Goal: Transaction & Acquisition: Book appointment/travel/reservation

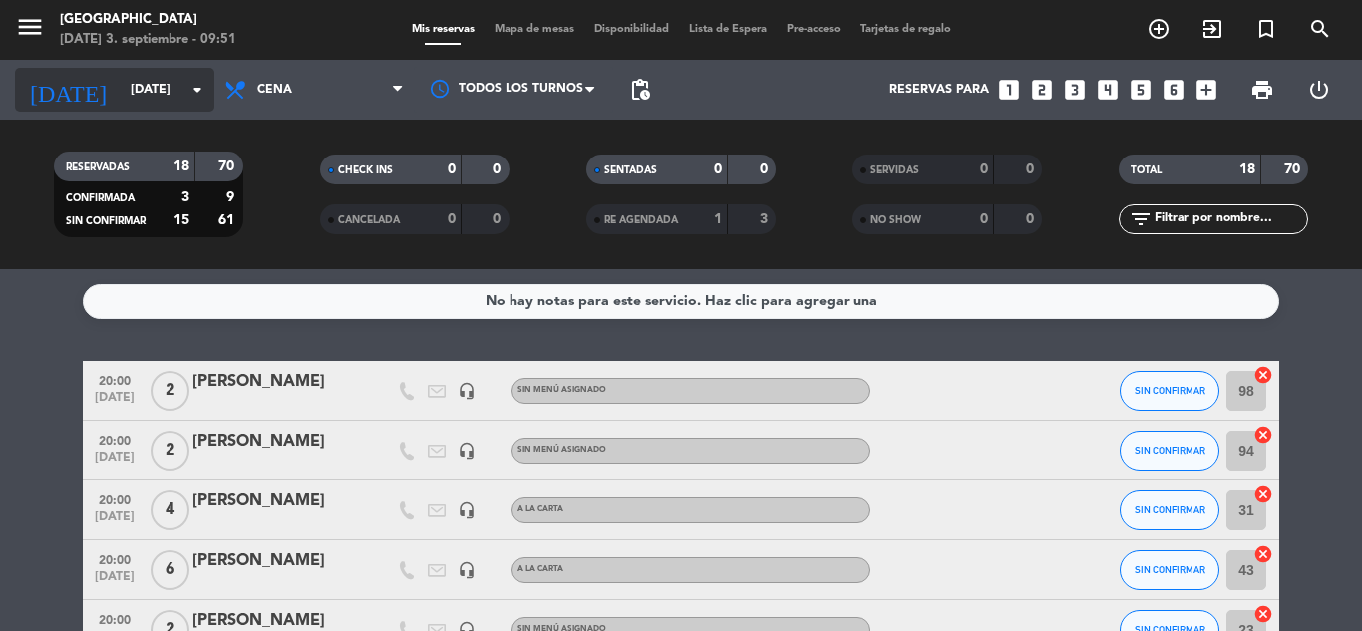
click at [189, 85] on icon "arrow_drop_down" at bounding box center [197, 90] width 24 height 24
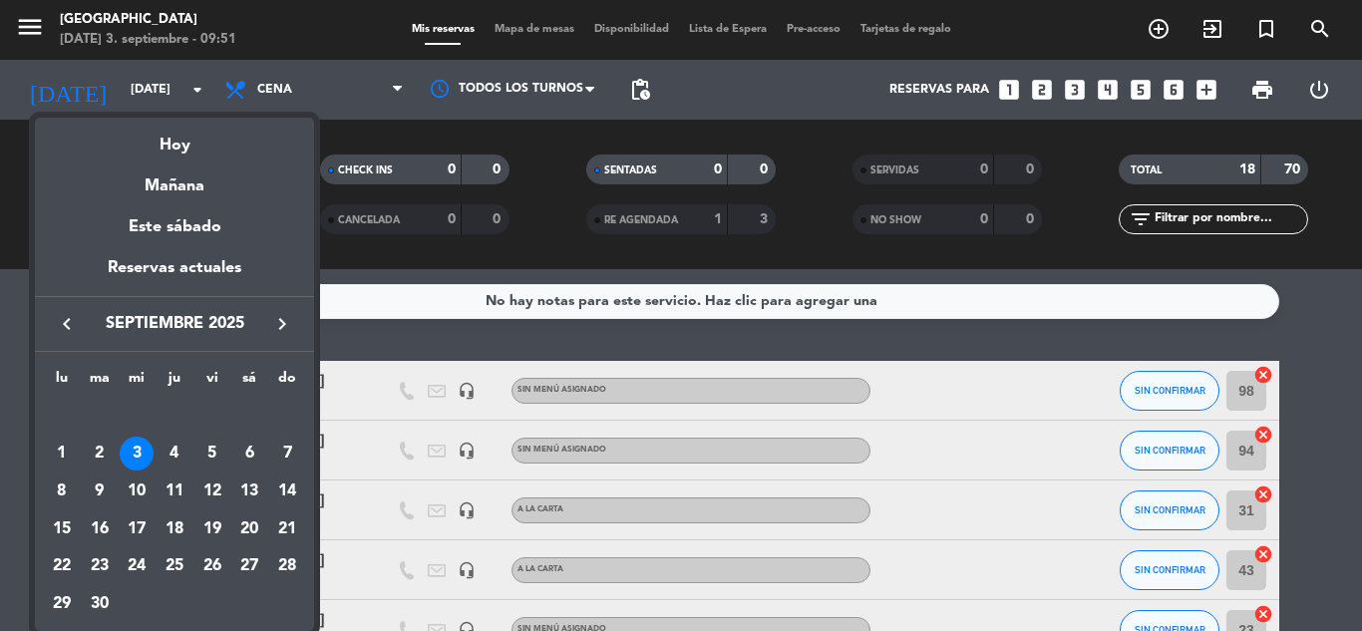
click at [137, 459] on div "3" at bounding box center [137, 454] width 34 height 34
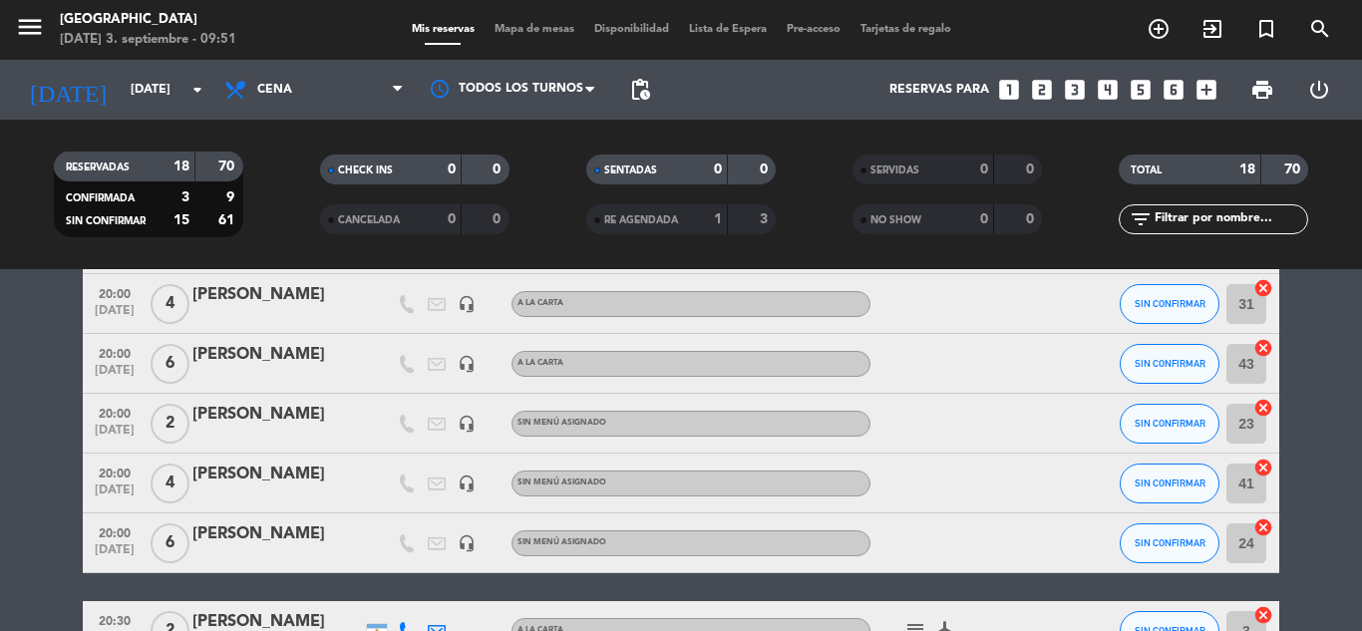
scroll to position [199, 0]
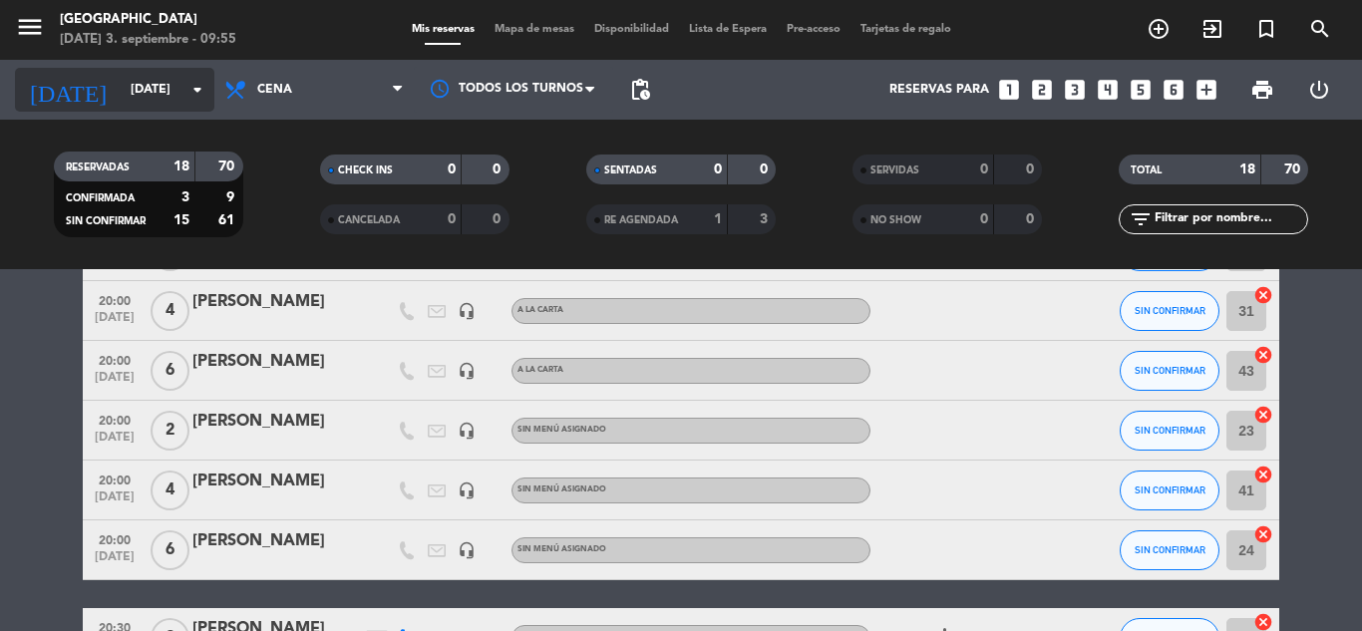
click at [201, 94] on icon "arrow_drop_down" at bounding box center [197, 90] width 24 height 24
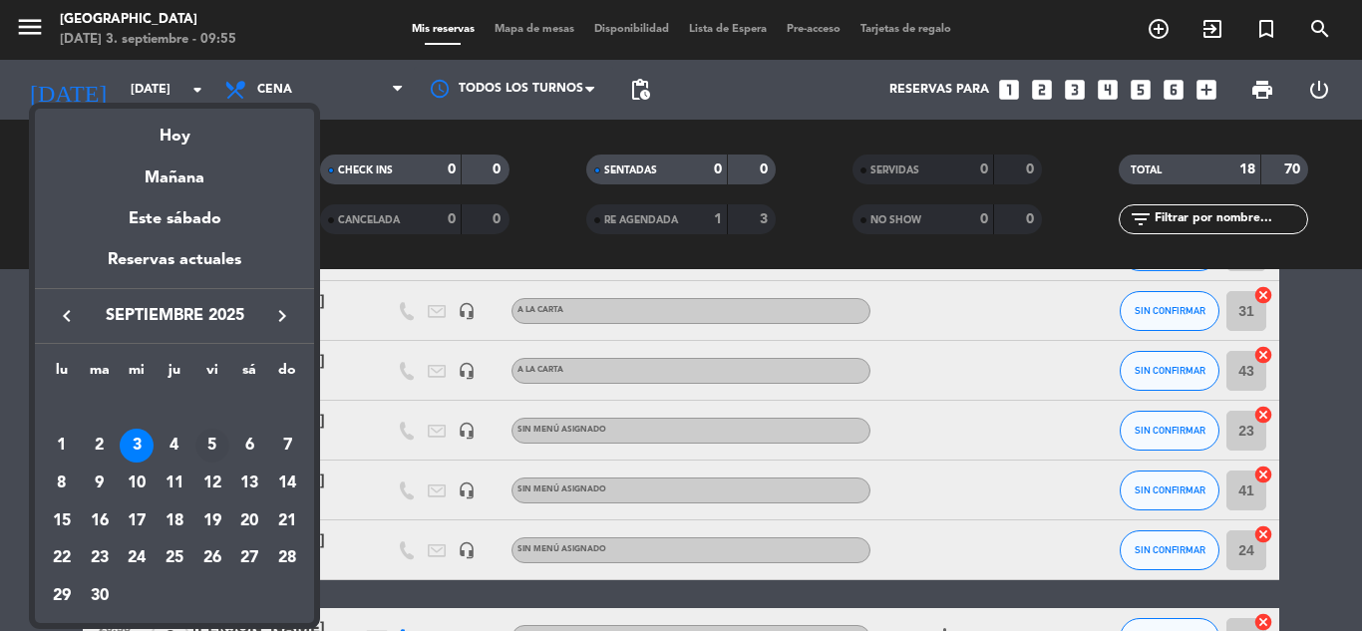
click at [214, 447] on div "5" at bounding box center [212, 446] width 34 height 34
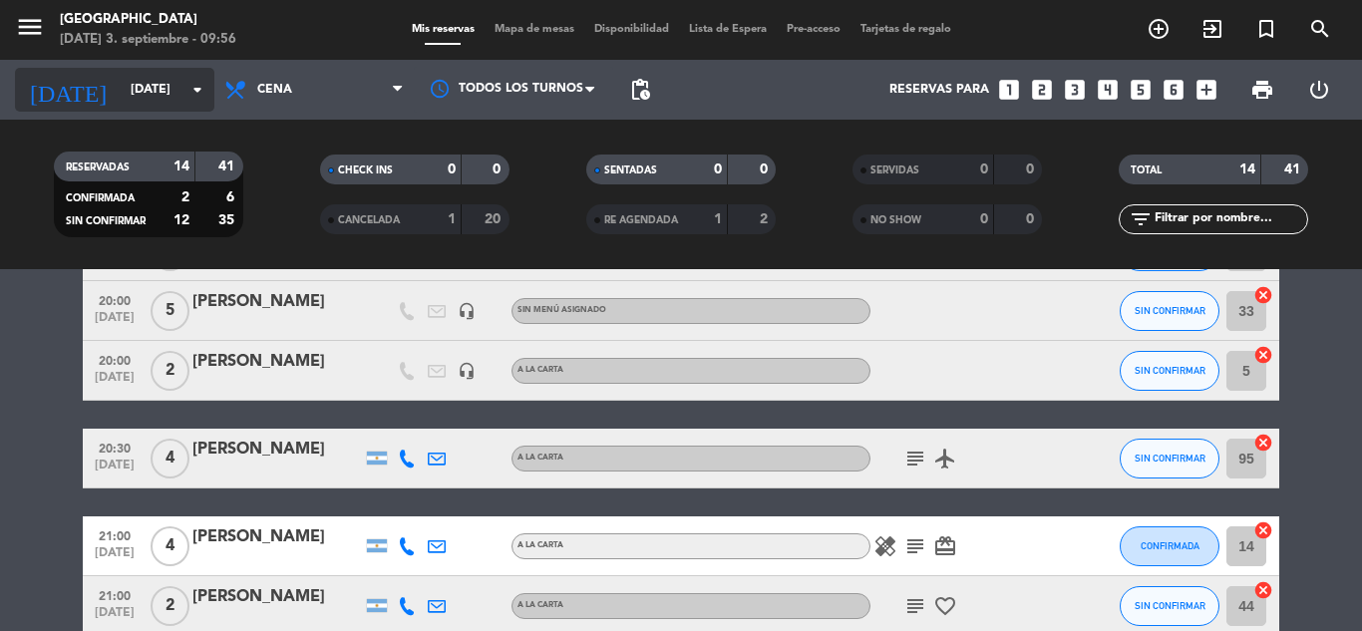
click at [180, 89] on input "[DATE]" at bounding box center [205, 90] width 169 height 34
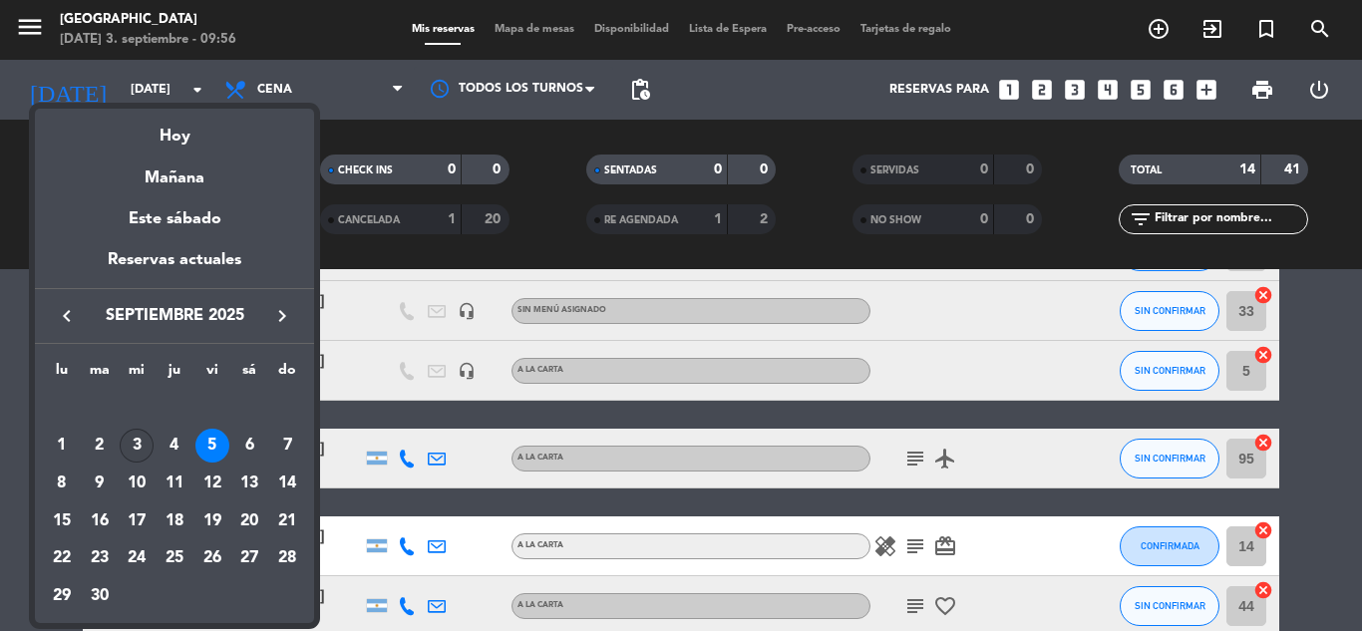
click at [139, 448] on div "3" at bounding box center [137, 446] width 34 height 34
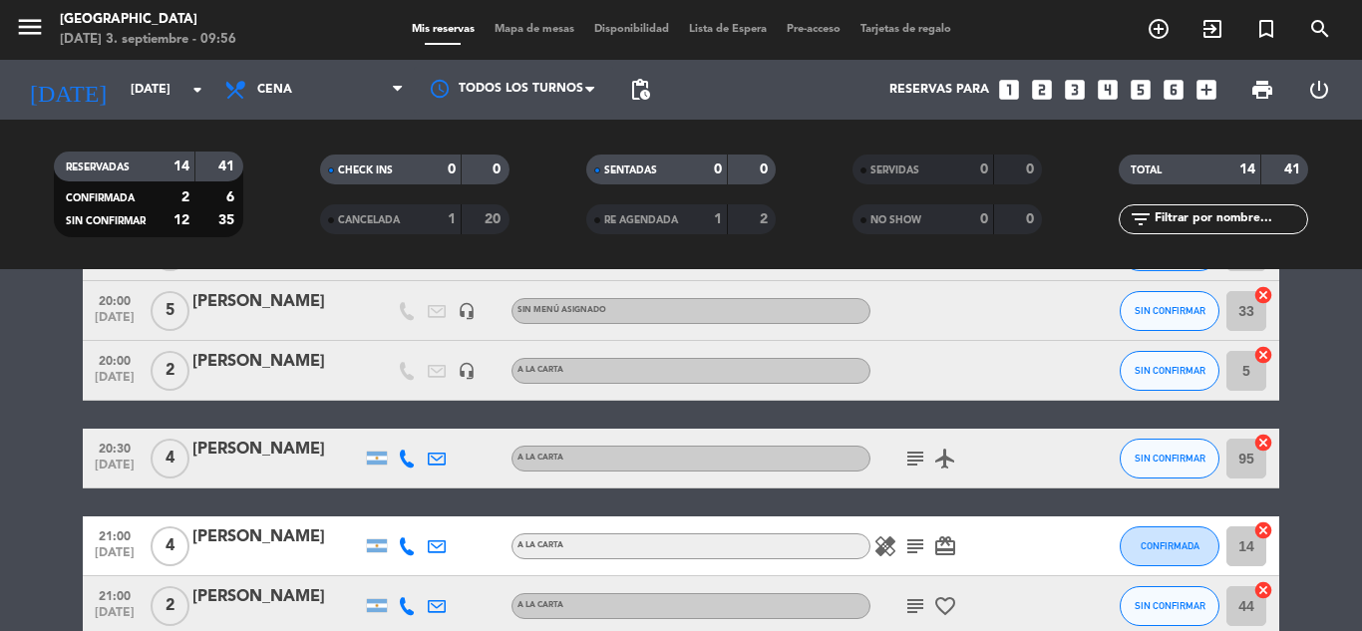
type input "[DATE]"
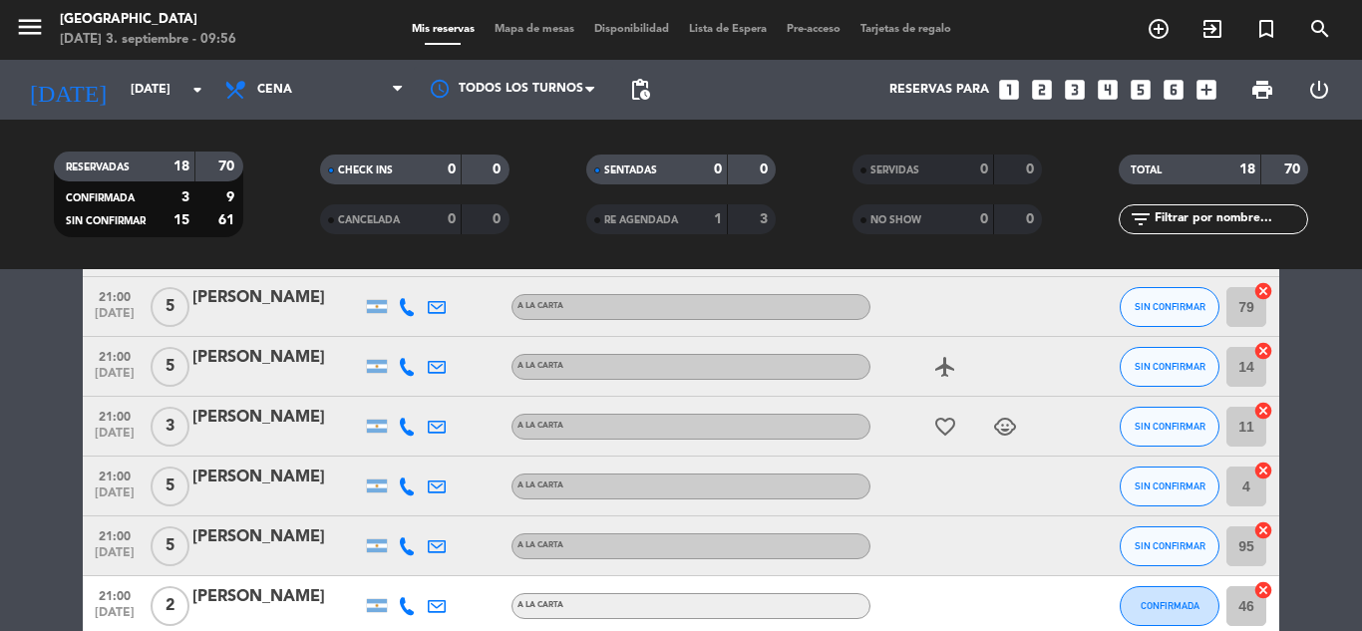
scroll to position [898, 0]
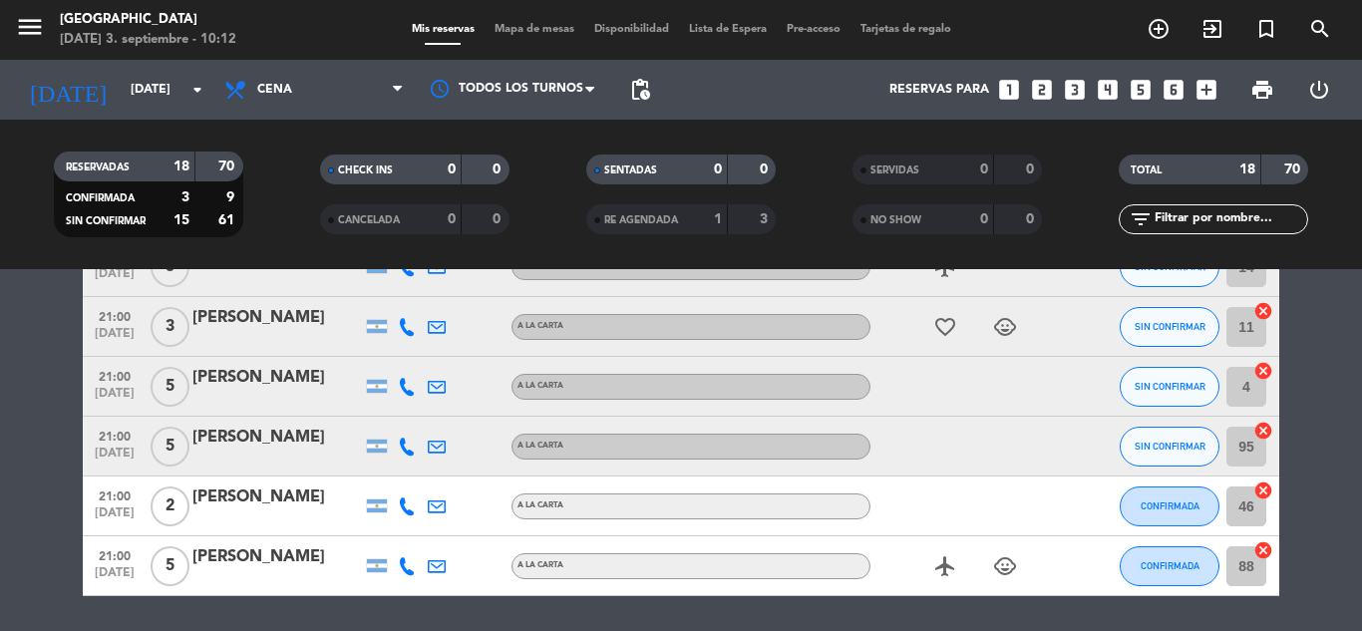
click at [1080, 84] on icon "looks_3" at bounding box center [1075, 90] width 26 height 26
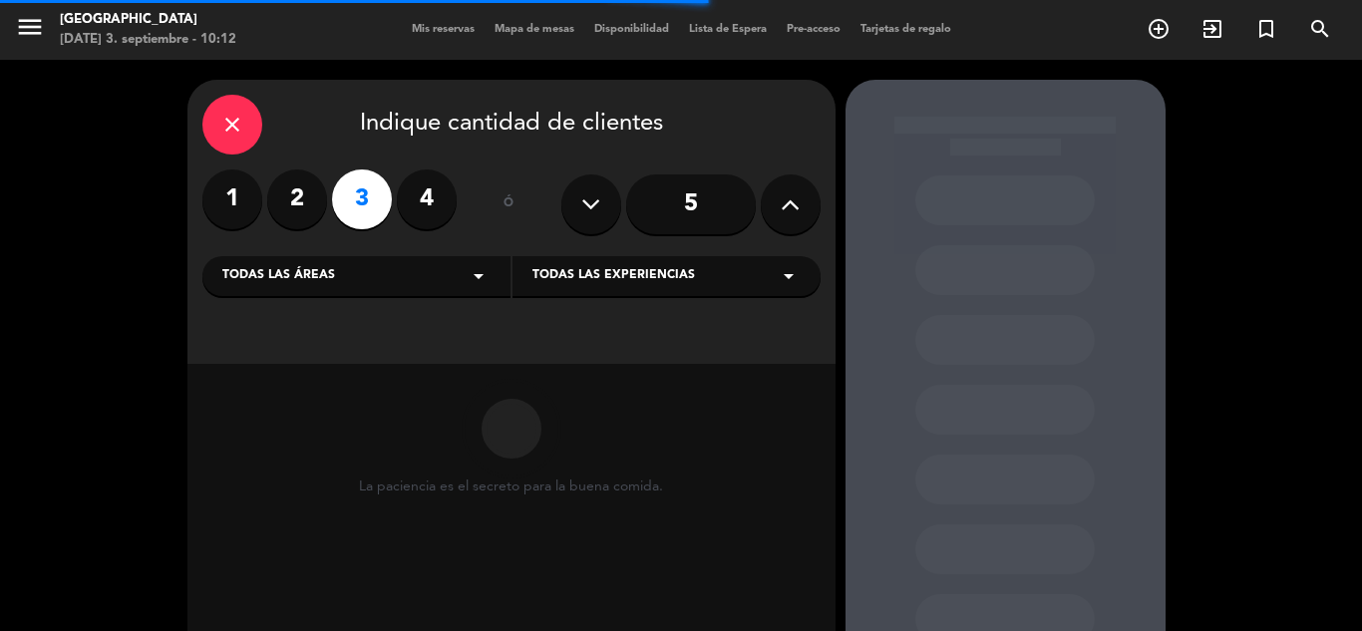
click at [592, 286] on span "Todas las experiencias" at bounding box center [614, 276] width 163 height 20
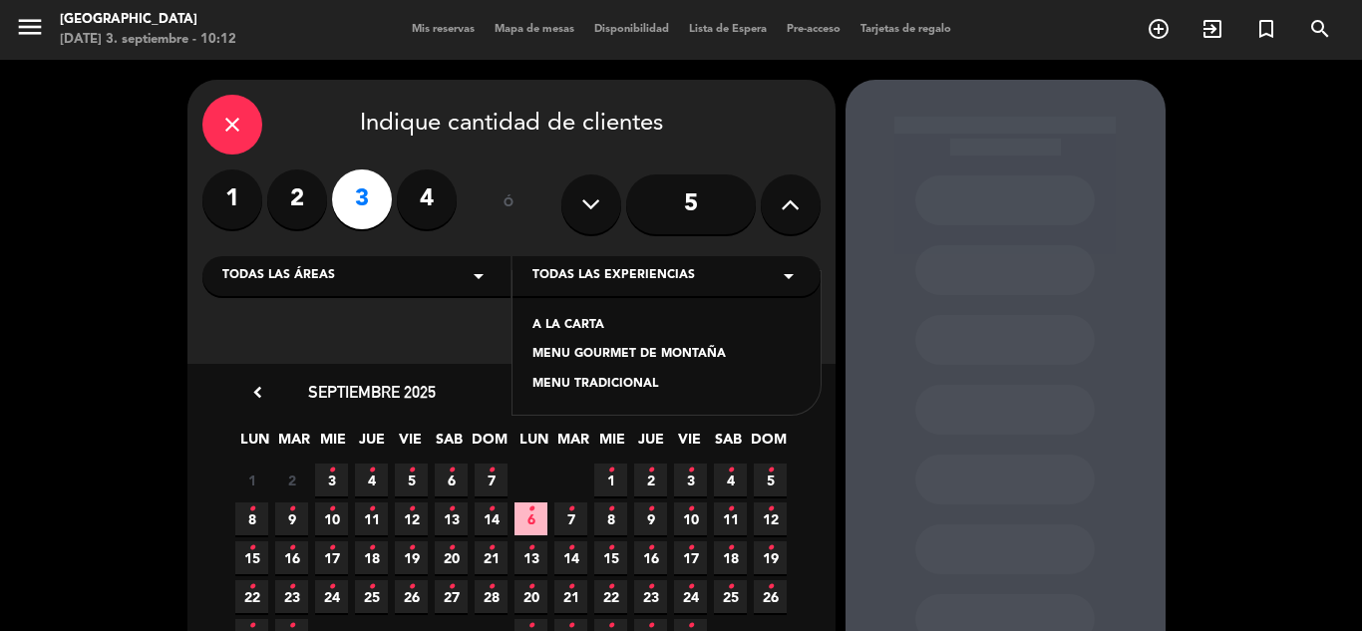
click at [592, 325] on div "A LA CARTA" at bounding box center [667, 326] width 268 height 20
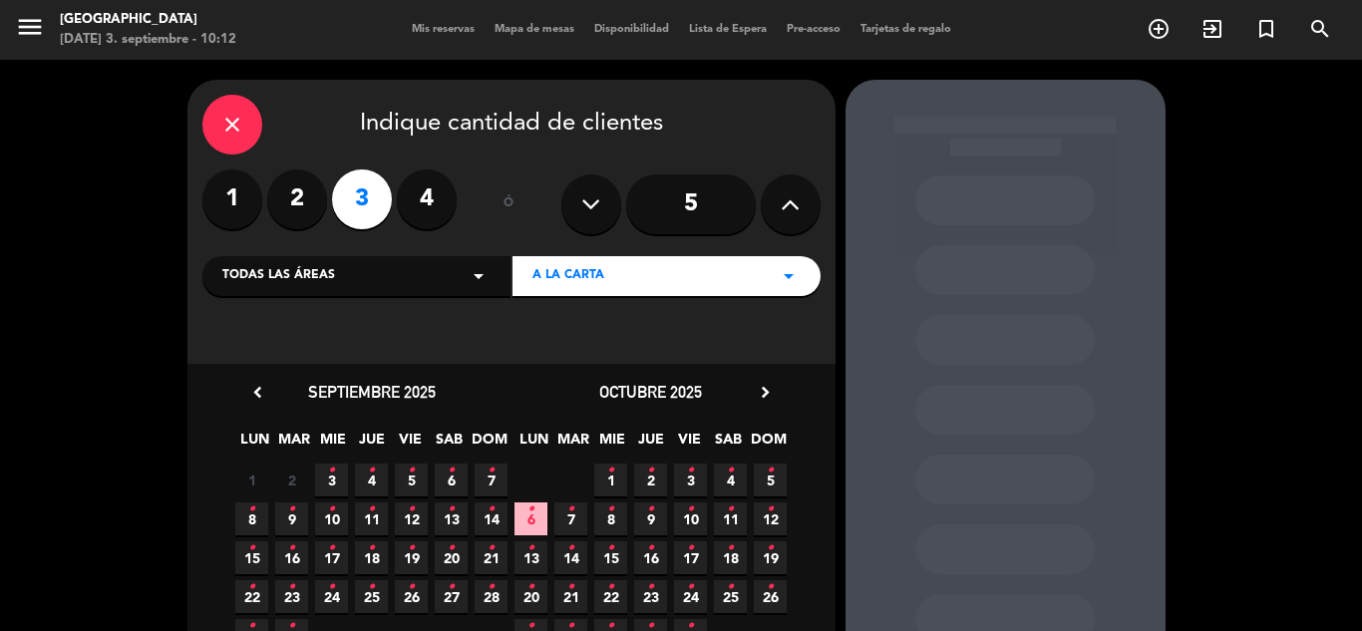
click at [331, 486] on icon "•" at bounding box center [331, 471] width 7 height 32
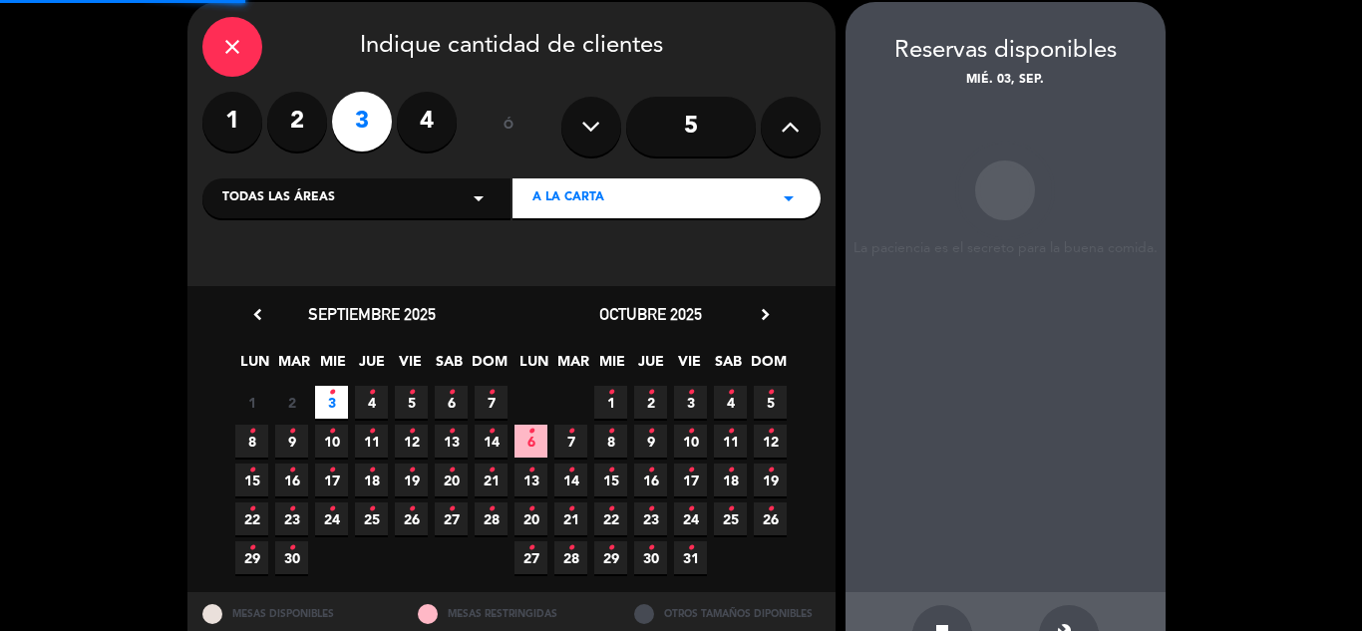
scroll to position [80, 0]
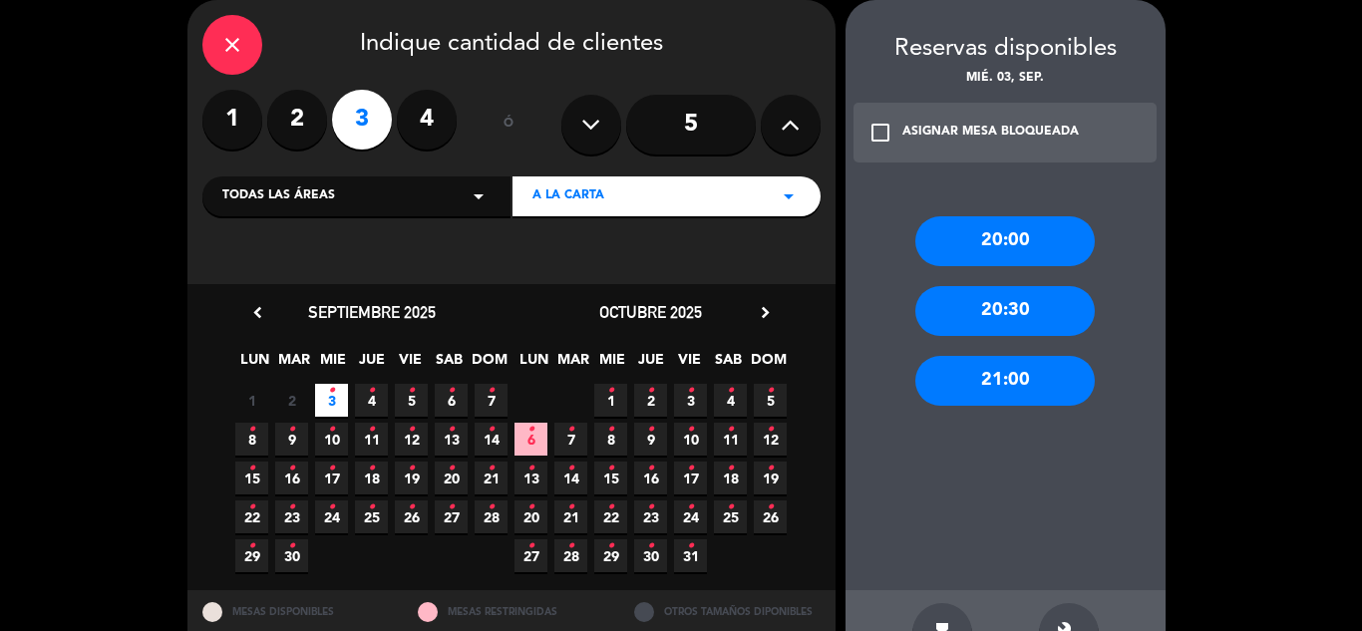
click at [985, 227] on div "20:00" at bounding box center [1005, 241] width 180 height 50
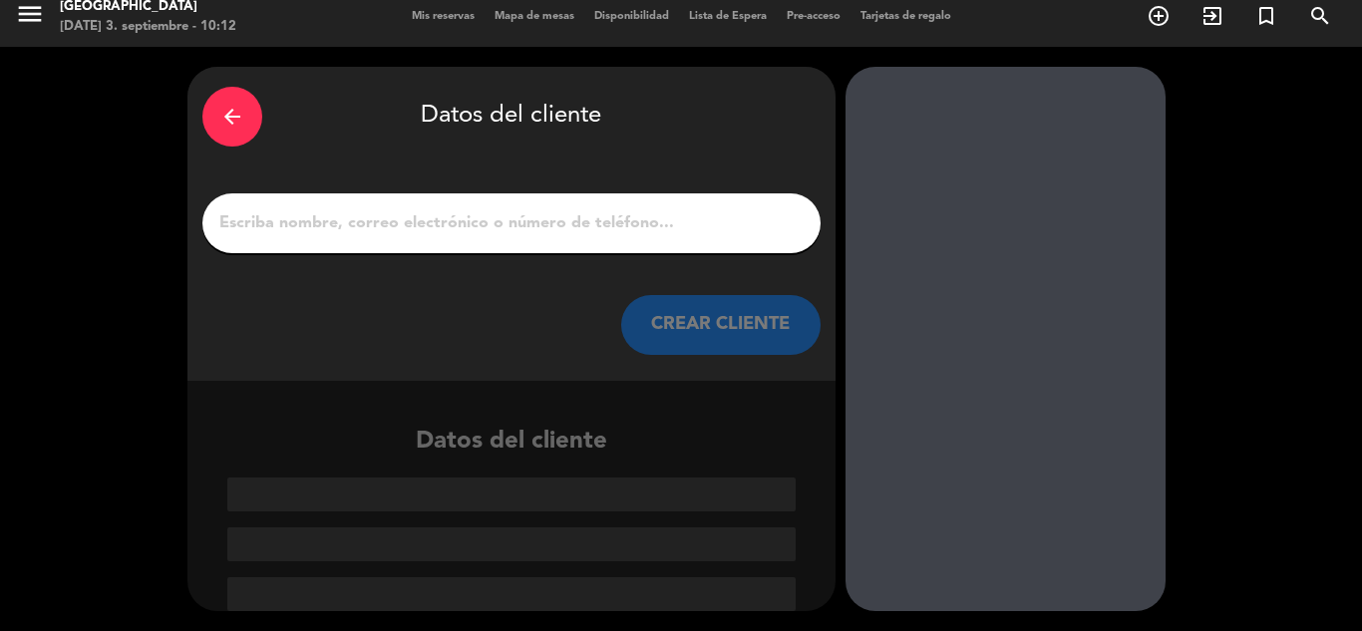
scroll to position [13, 0]
click at [391, 226] on input "1" at bounding box center [511, 223] width 588 height 28
paste input "¡¡Gracias por comunicarte con La Vieja Estación!! 🗓️ Espectáculo todos los días…"
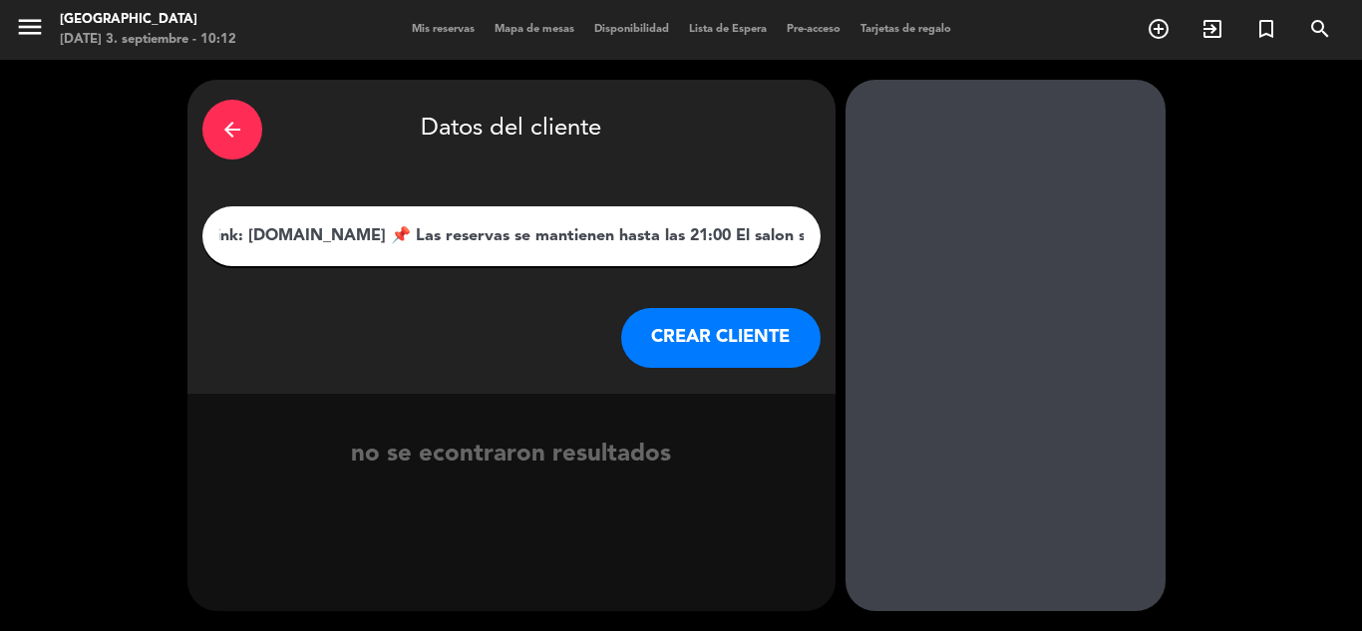
scroll to position [0, 1259]
drag, startPoint x: 804, startPoint y: 237, endPoint x: 104, endPoint y: 232, distance: 700.1
click at [136, 234] on div "arrow_back Datos del cliente ¡¡Gracias por comunicarte con La Vieja Estación!! …" at bounding box center [681, 345] width 1362 height 571
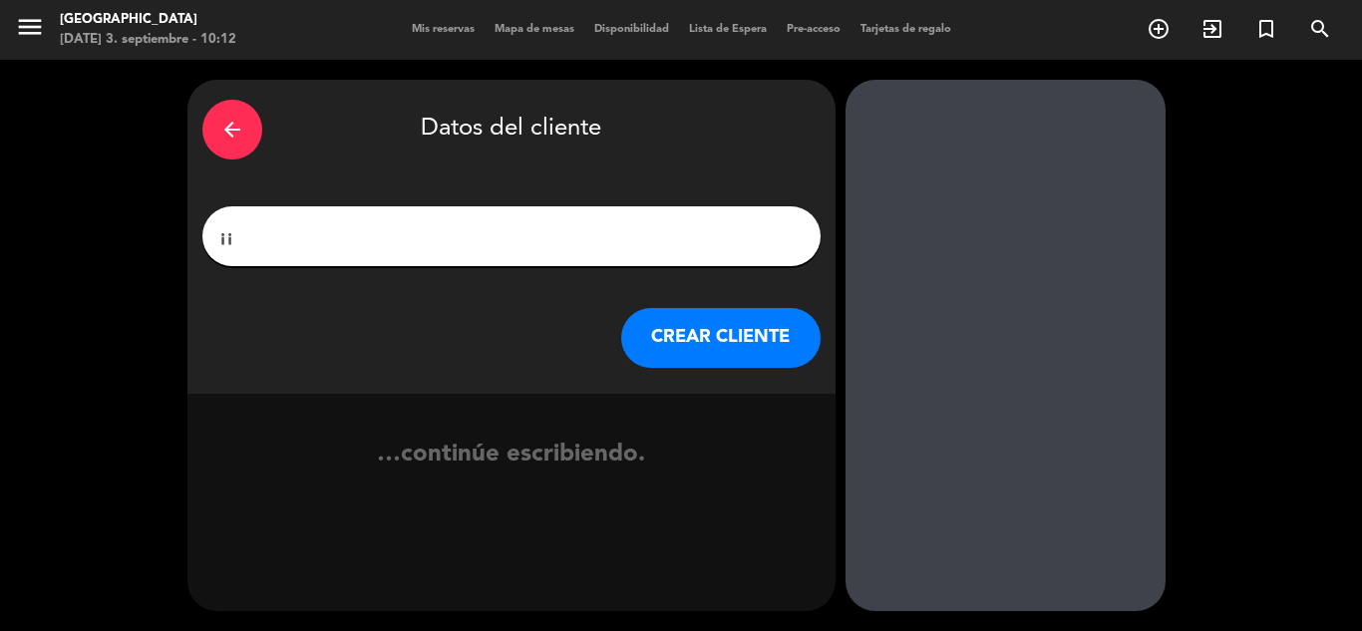
type input "¡"
type input "[PERSON_NAME]"
click at [719, 345] on button "CREAR CLIENTE" at bounding box center [720, 338] width 199 height 60
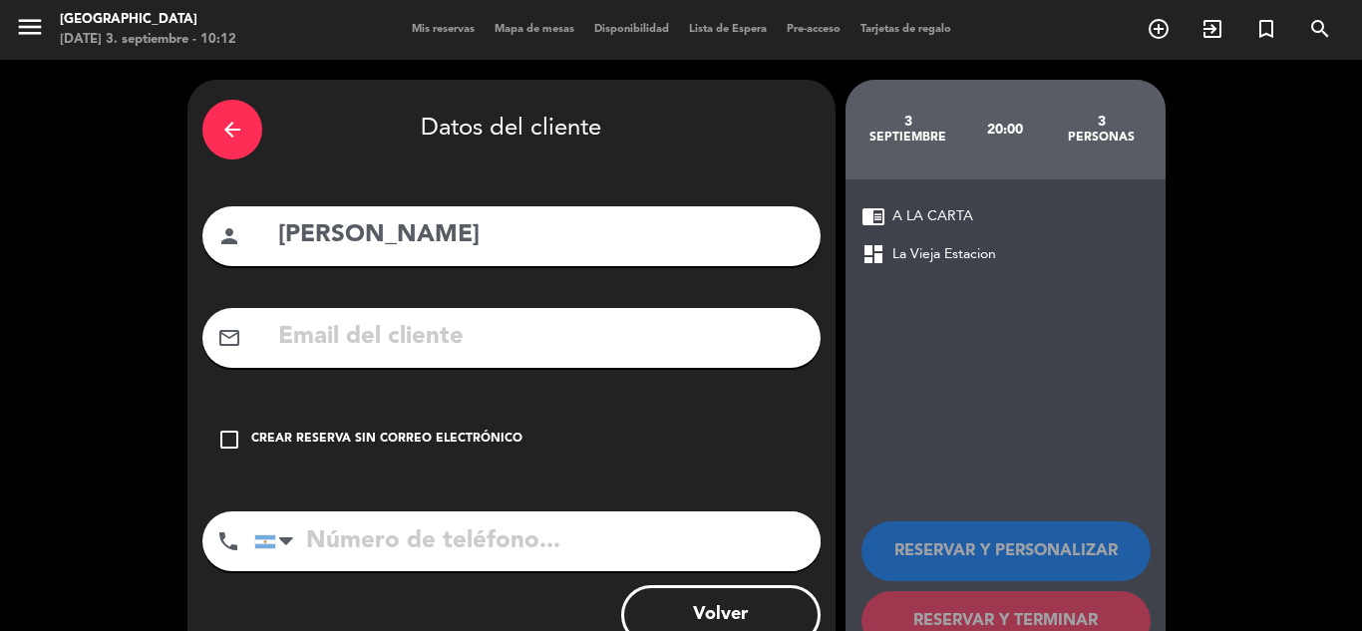
click at [539, 230] on input "[PERSON_NAME]" at bounding box center [541, 235] width 530 height 41
type input "[PERSON_NAME] / CONTRA LA PARED"
click at [326, 438] on div "Crear reserva sin correo electrónico" at bounding box center [386, 440] width 271 height 20
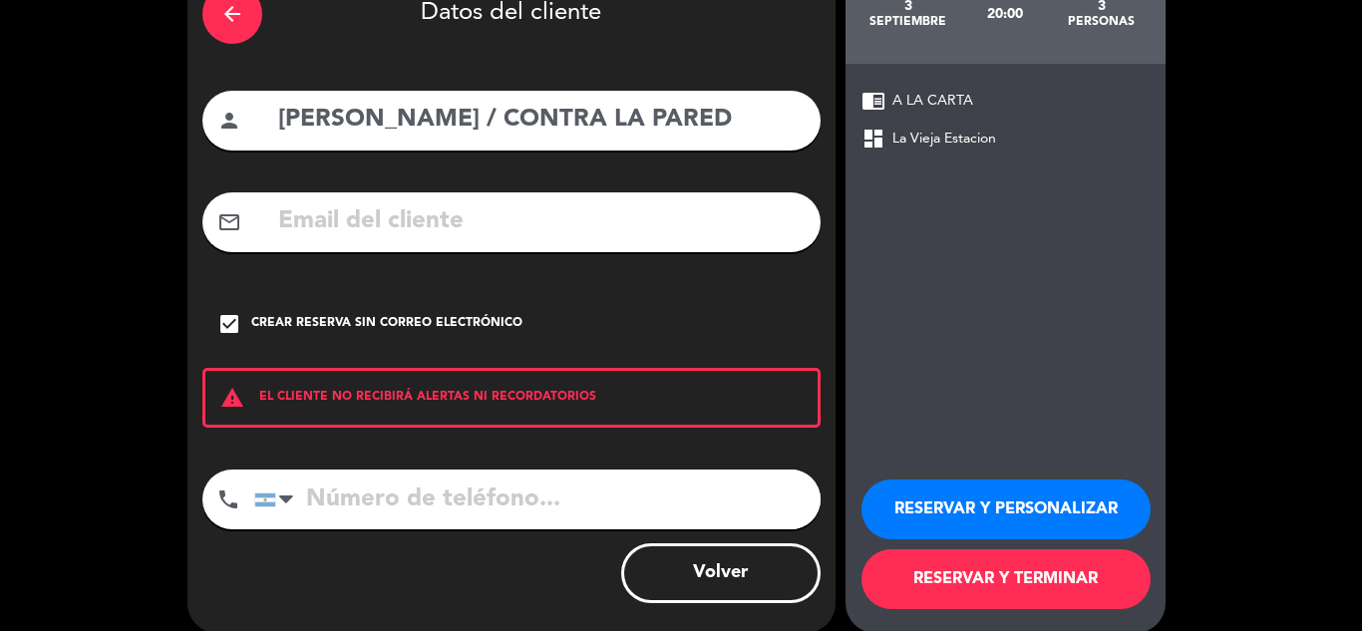
scroll to position [138, 0]
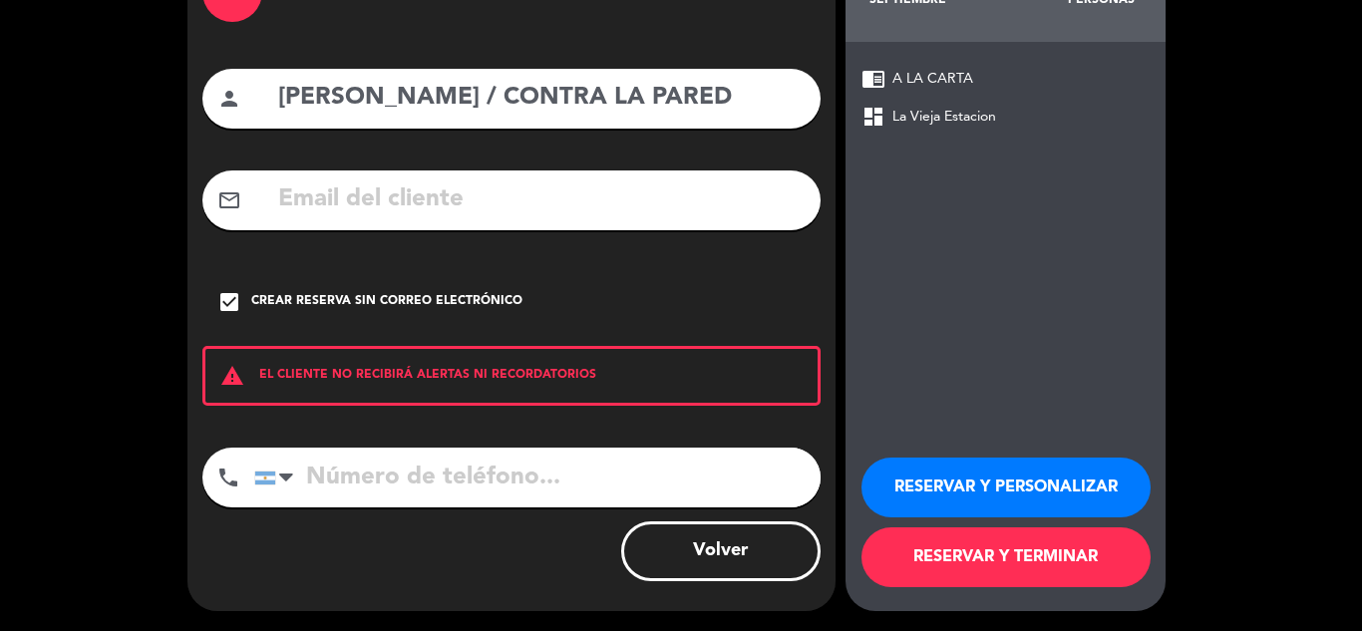
click at [979, 563] on button "RESERVAR Y TERMINAR" at bounding box center [1006, 558] width 289 height 60
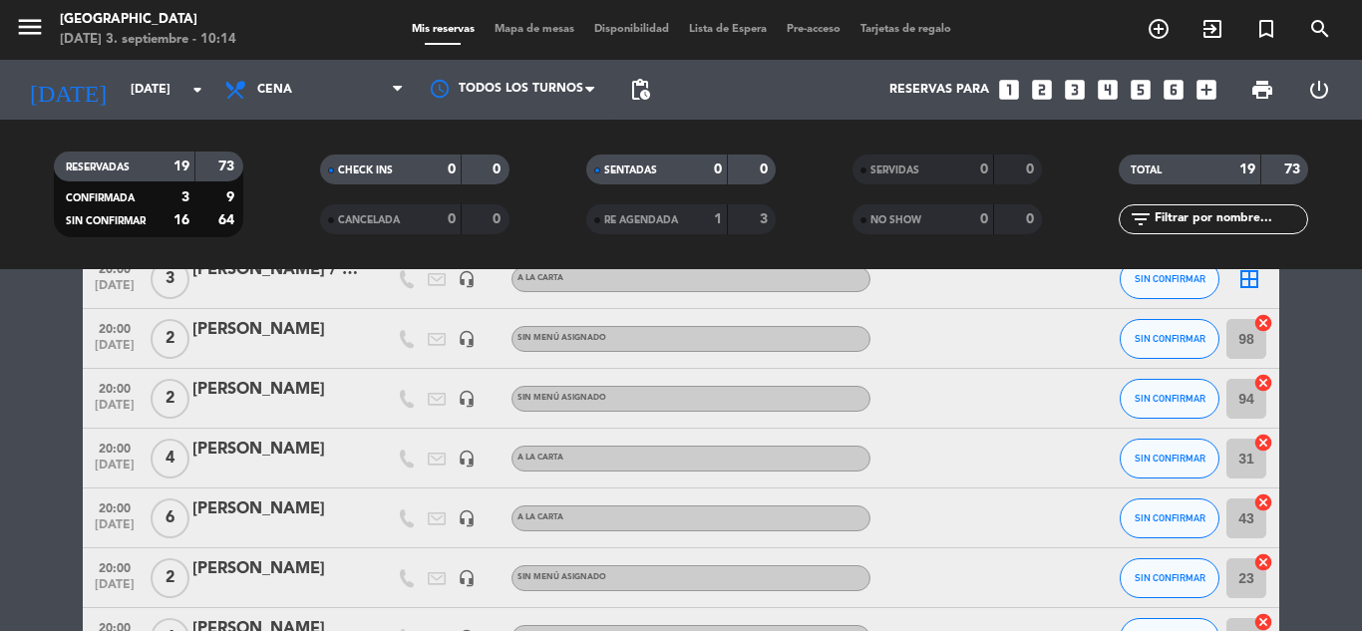
scroll to position [25, 0]
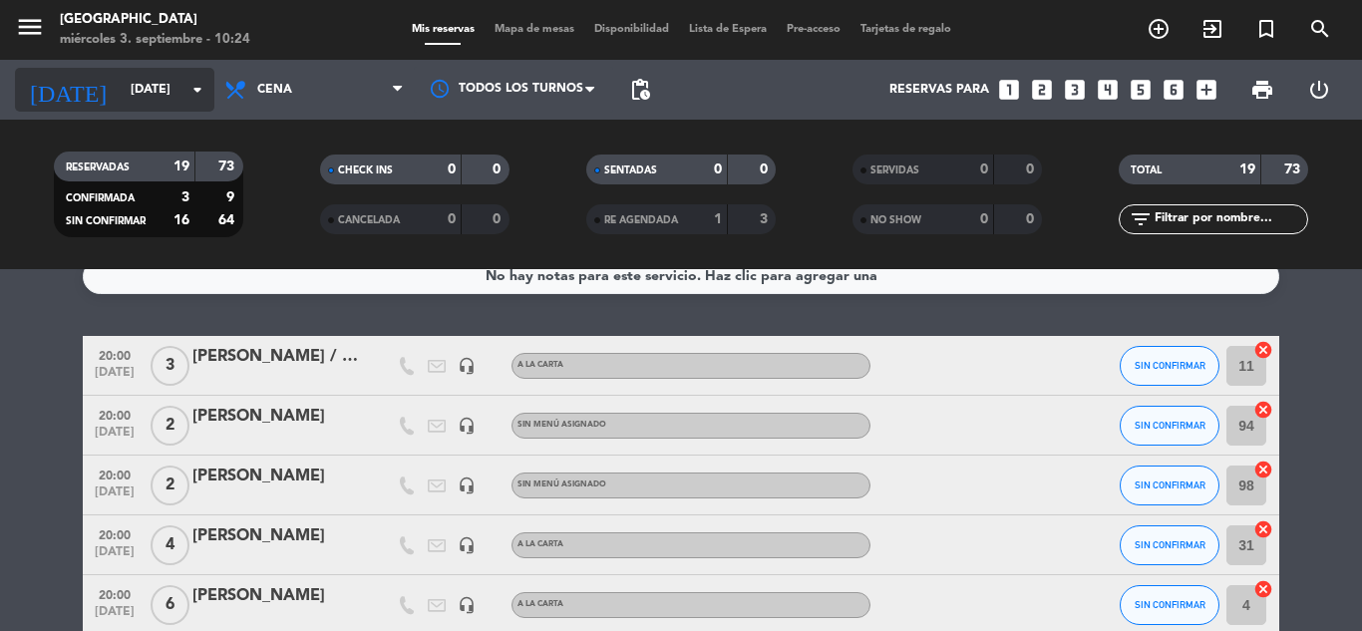
click at [196, 82] on icon "arrow_drop_down" at bounding box center [197, 90] width 24 height 24
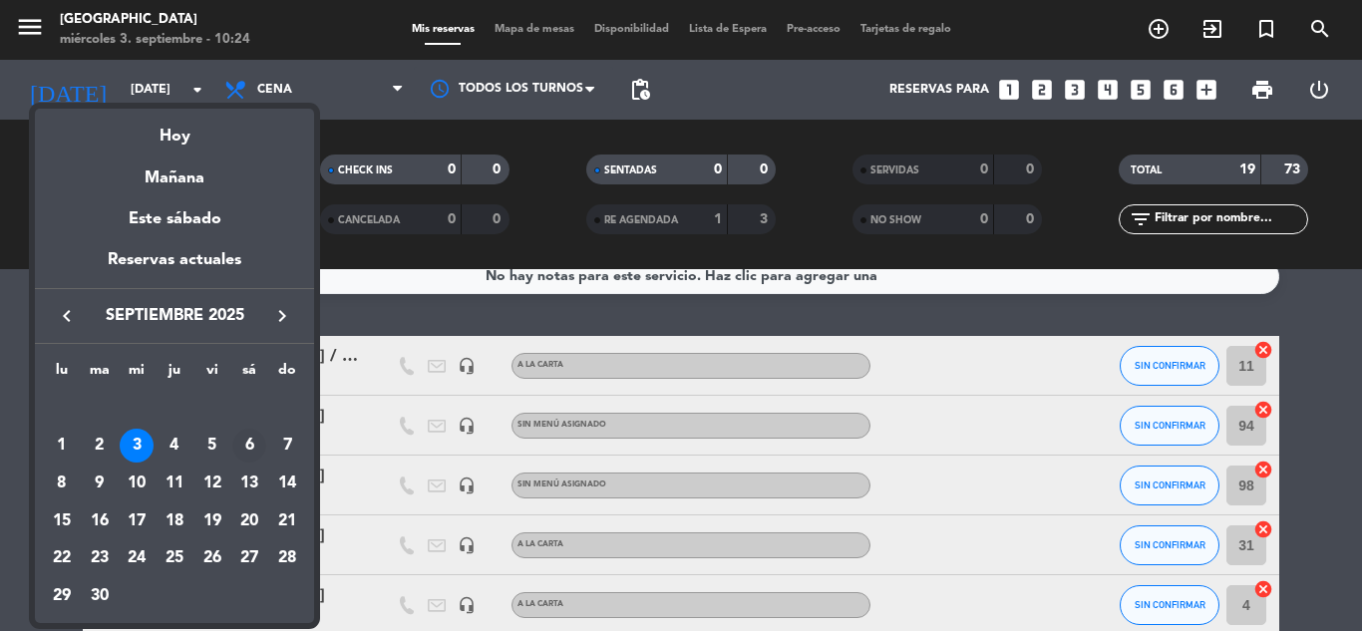
click at [250, 447] on div "6" at bounding box center [249, 446] width 34 height 34
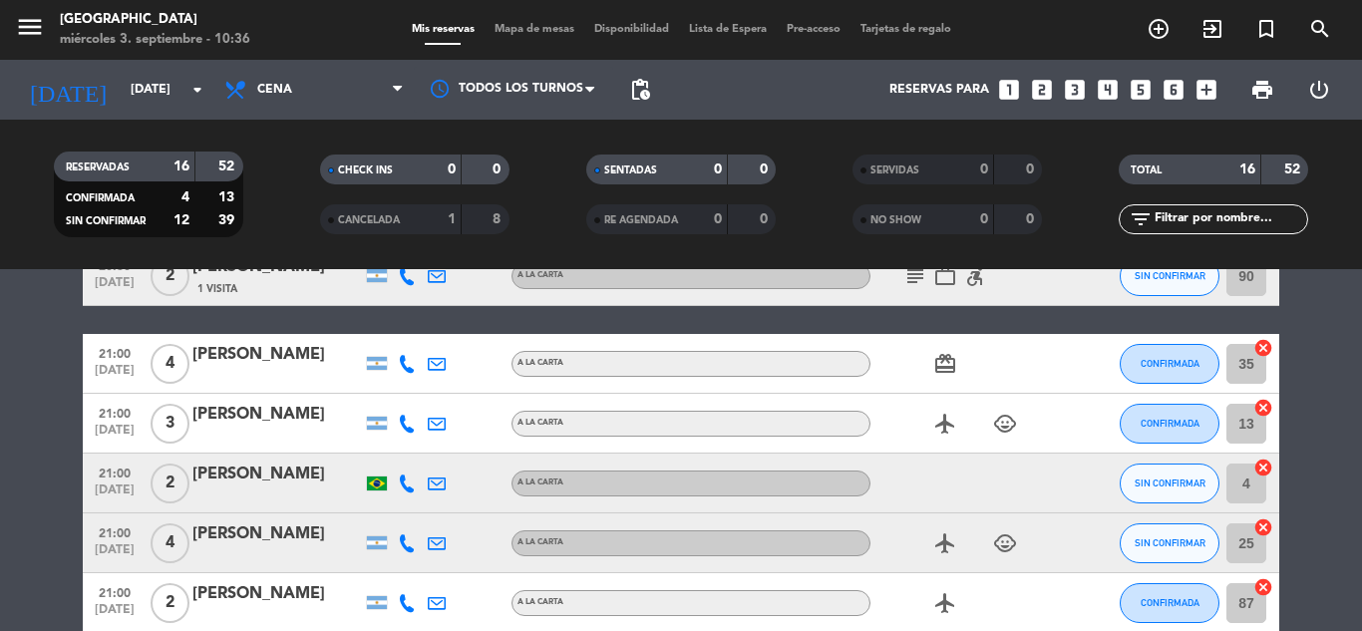
scroll to position [344, 0]
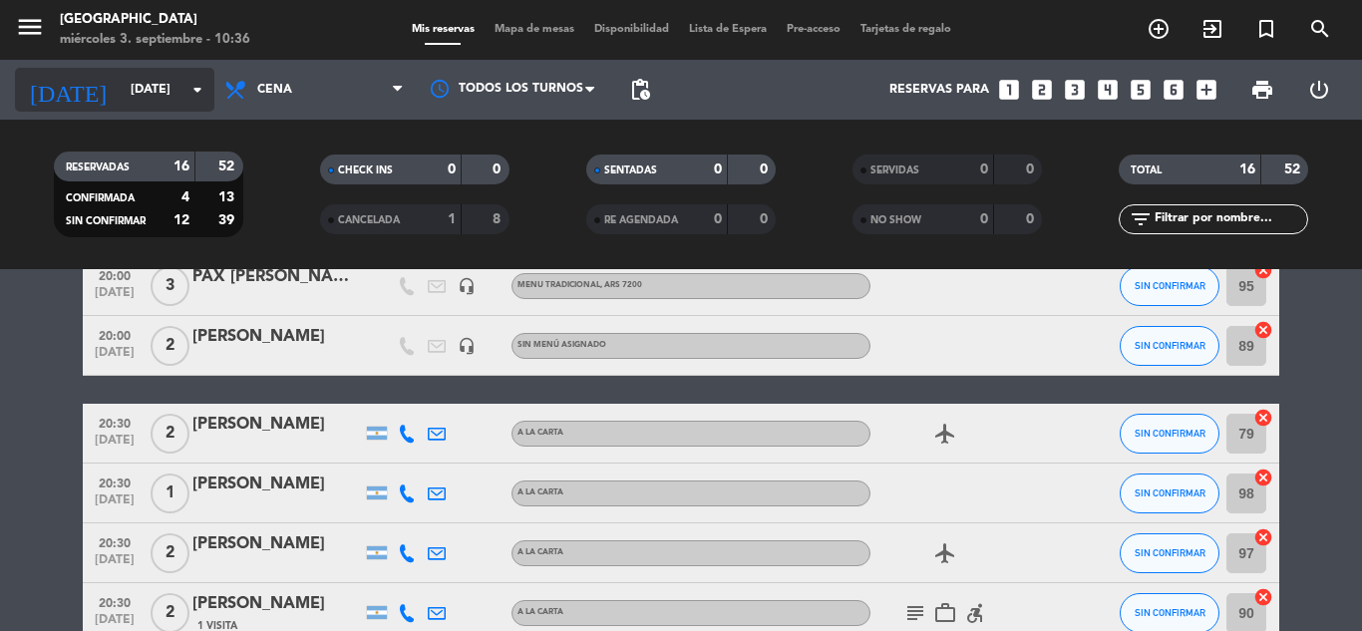
click at [197, 103] on input "[DATE]" at bounding box center [205, 90] width 169 height 34
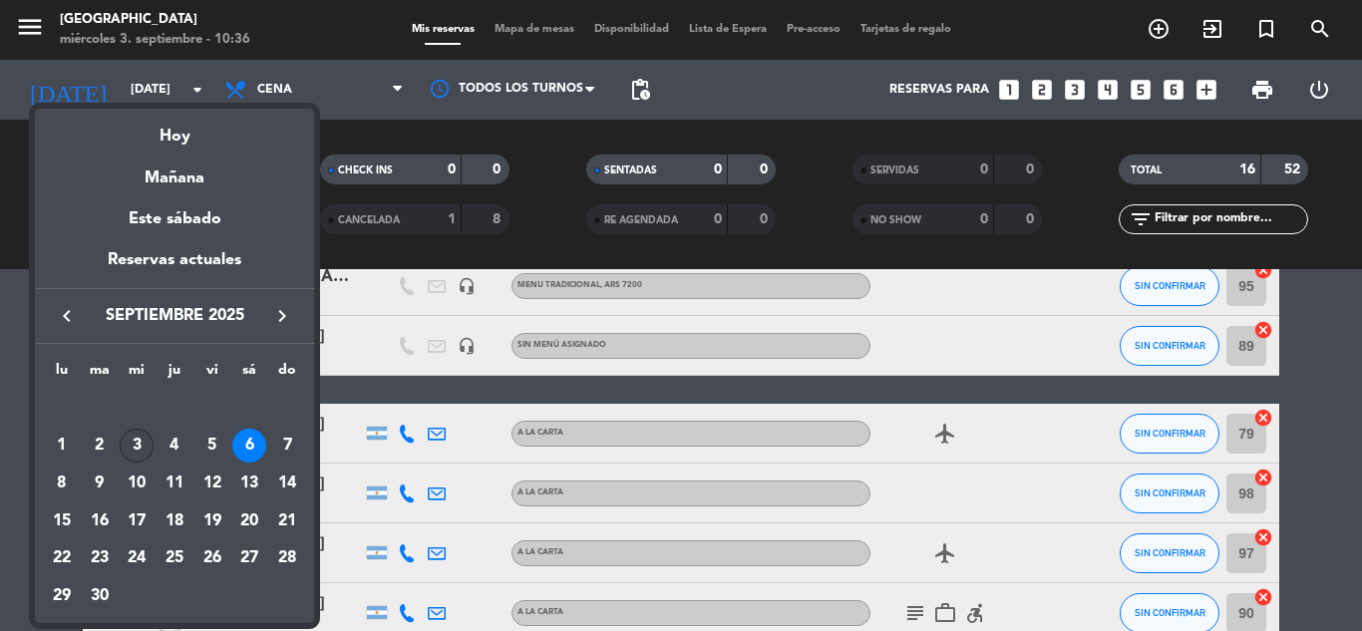
click at [141, 441] on div "3" at bounding box center [137, 446] width 34 height 34
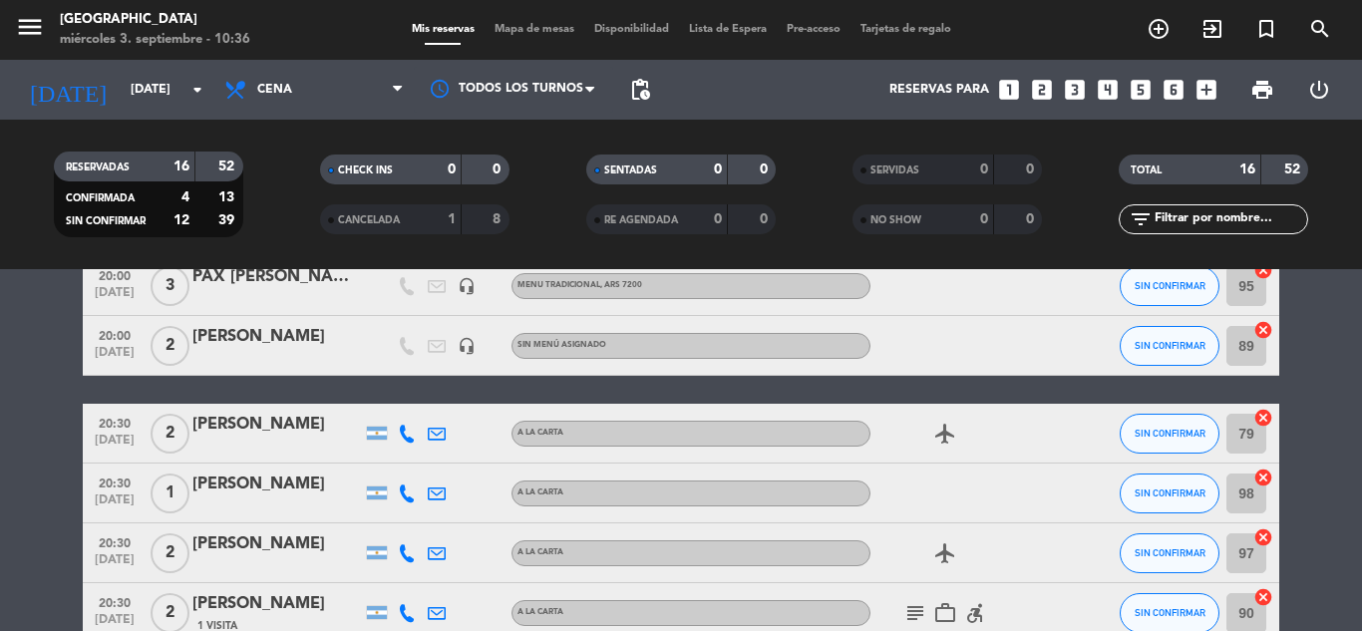
type input "[DATE]"
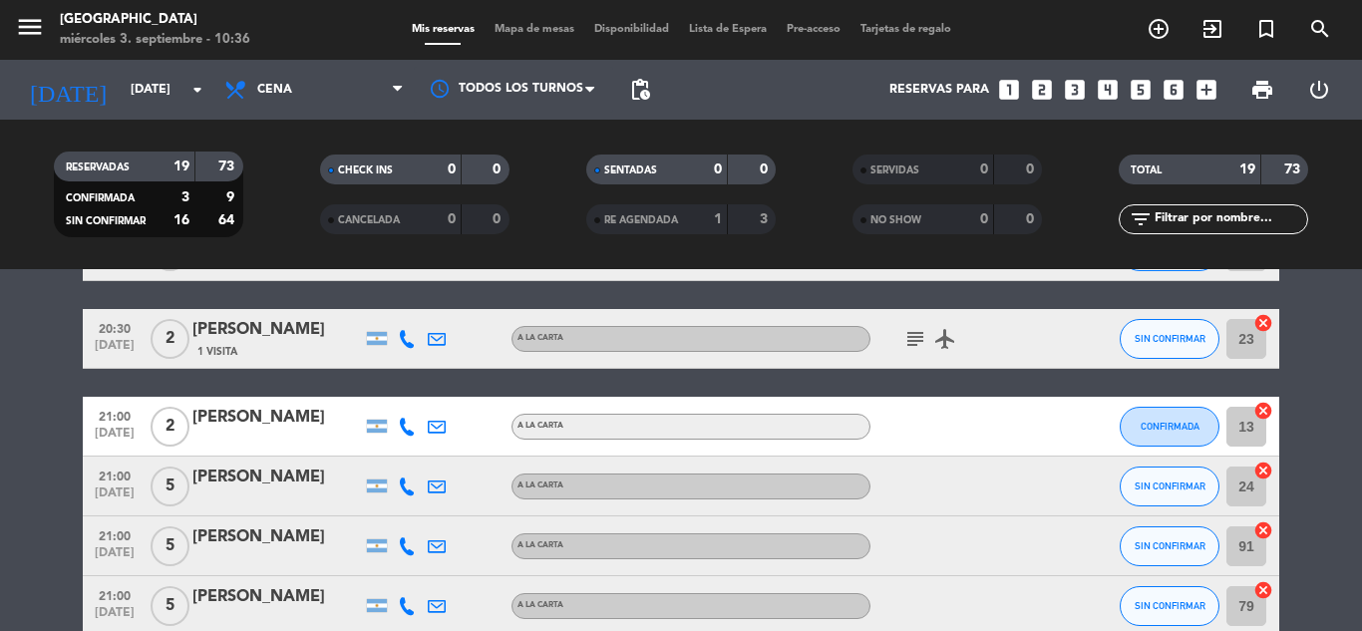
scroll to position [524, 0]
